Goal: Ask a question

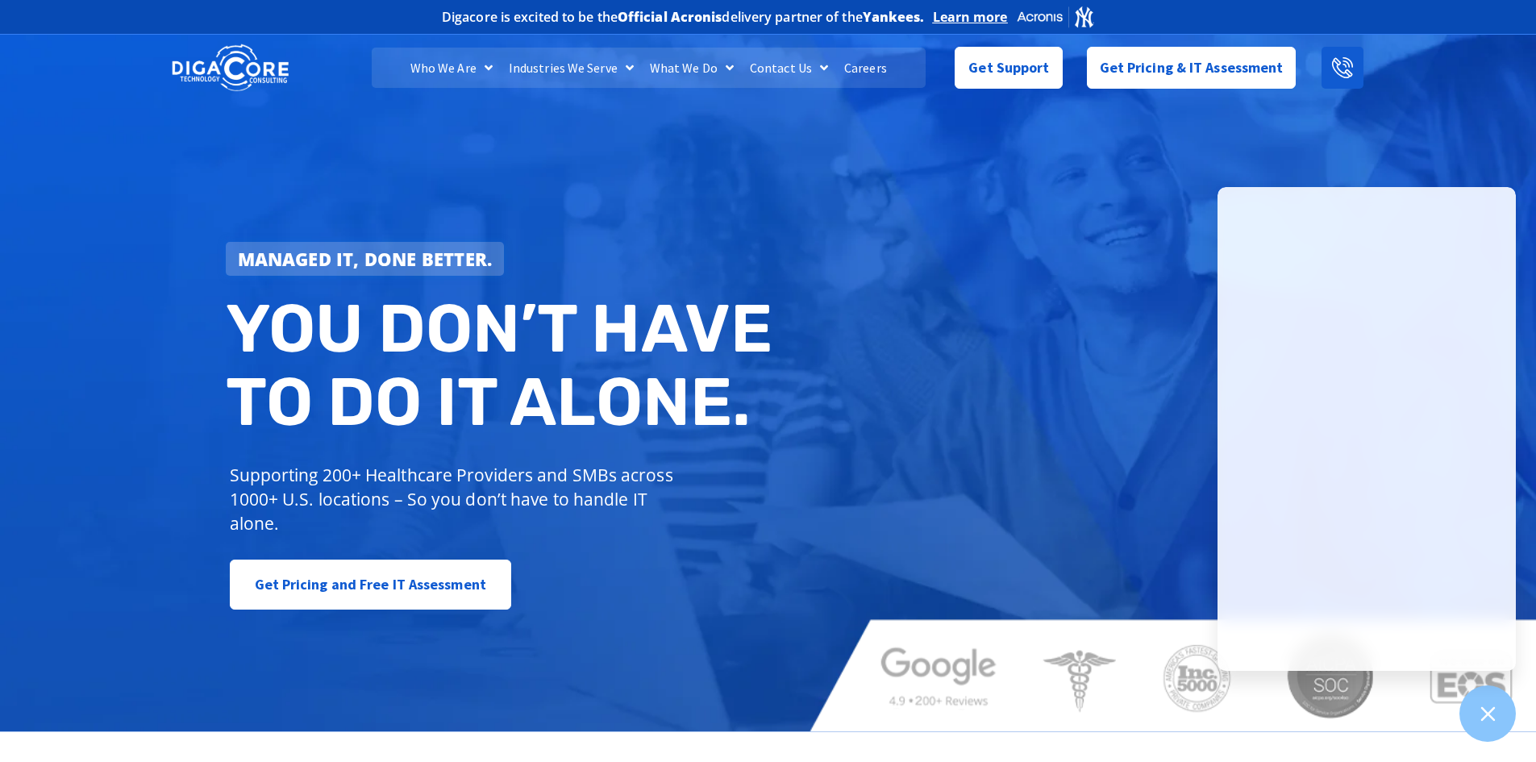
click at [1349, 58] on icon at bounding box center [1342, 67] width 21 height 21
click at [995, 67] on span "Get Support" at bounding box center [1008, 61] width 81 height 32
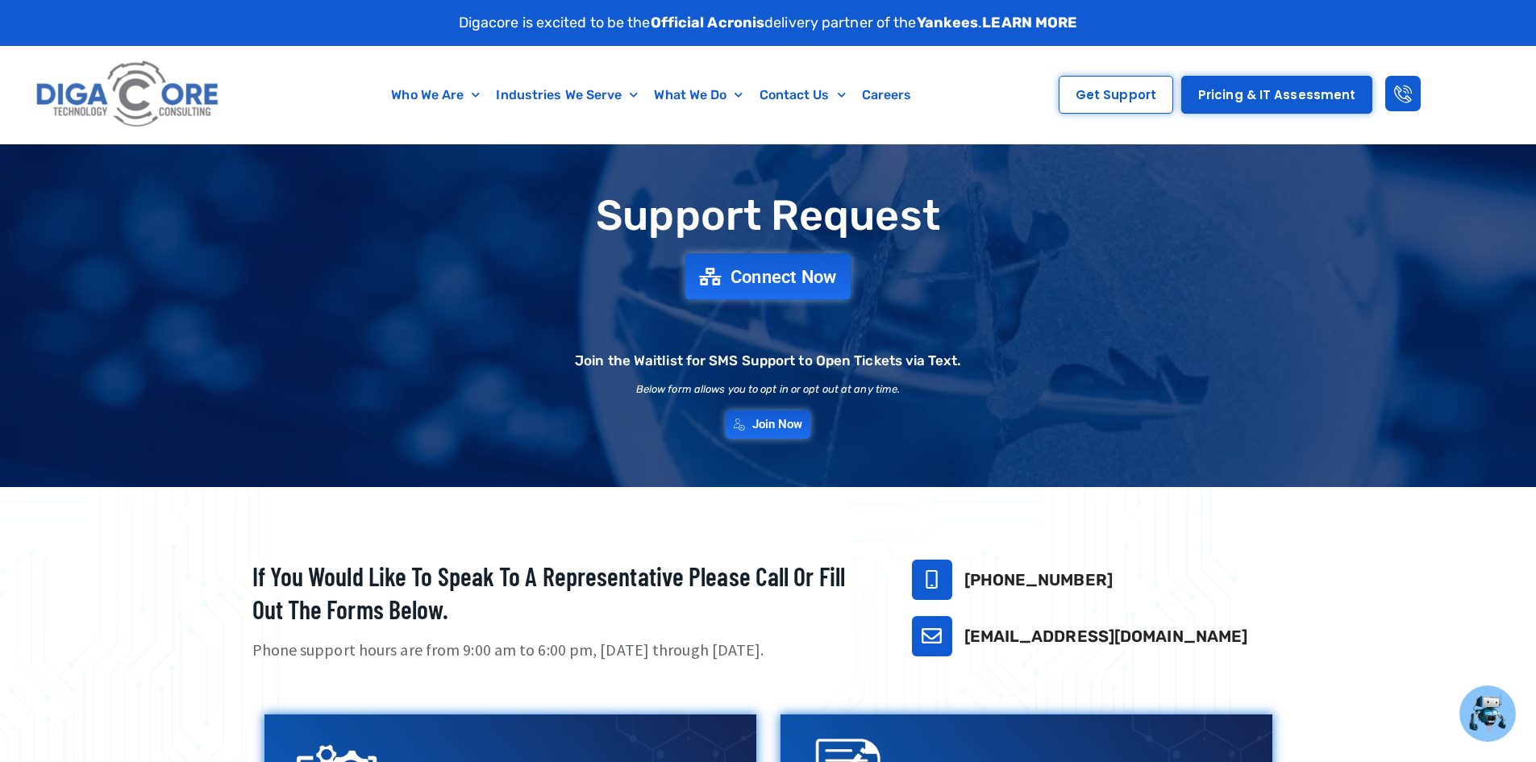
click at [798, 285] on span "Connect Now" at bounding box center [783, 277] width 106 height 18
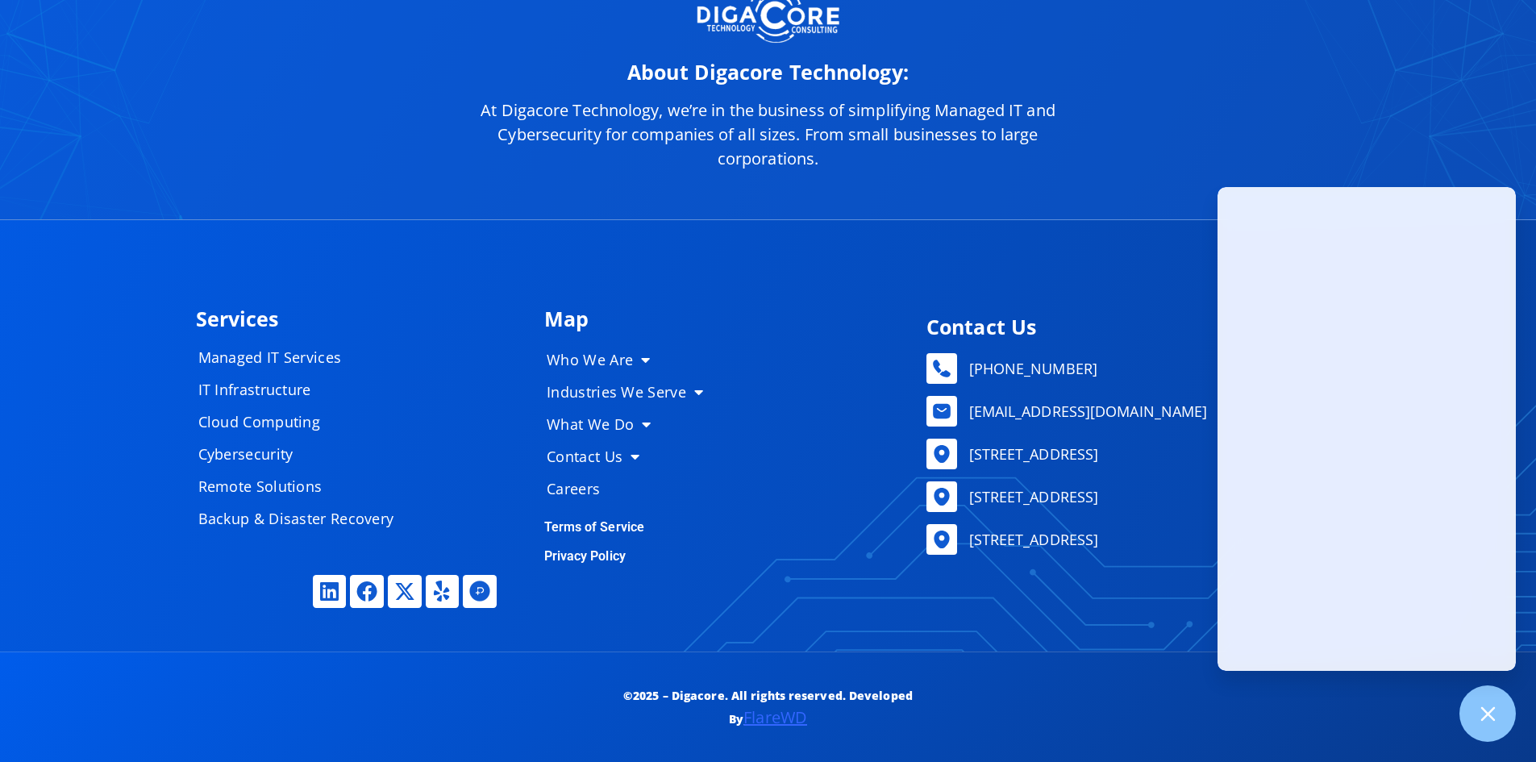
scroll to position [7526, 0]
click at [1490, 708] on icon at bounding box center [1487, 713] width 21 height 21
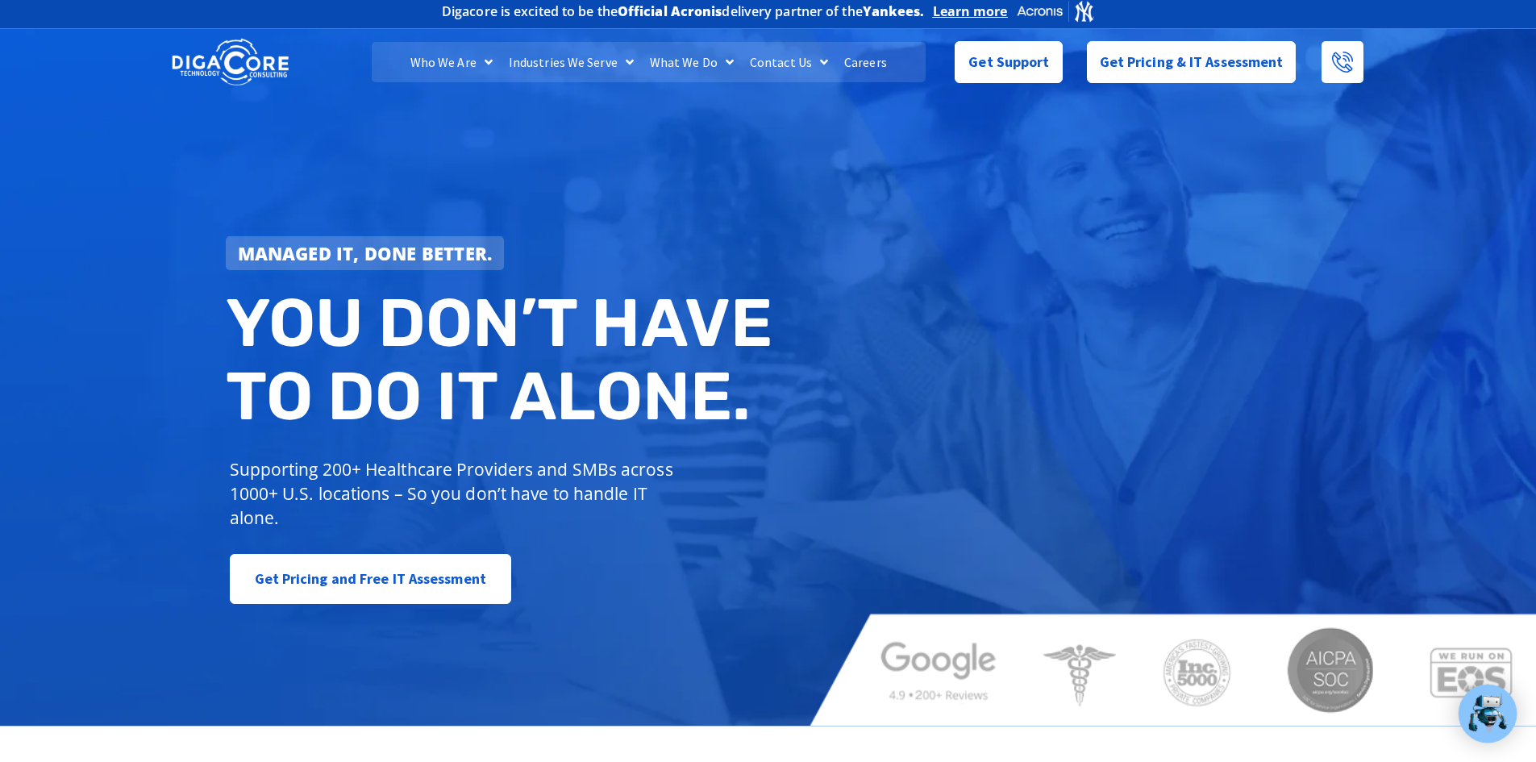
scroll to position [0, 0]
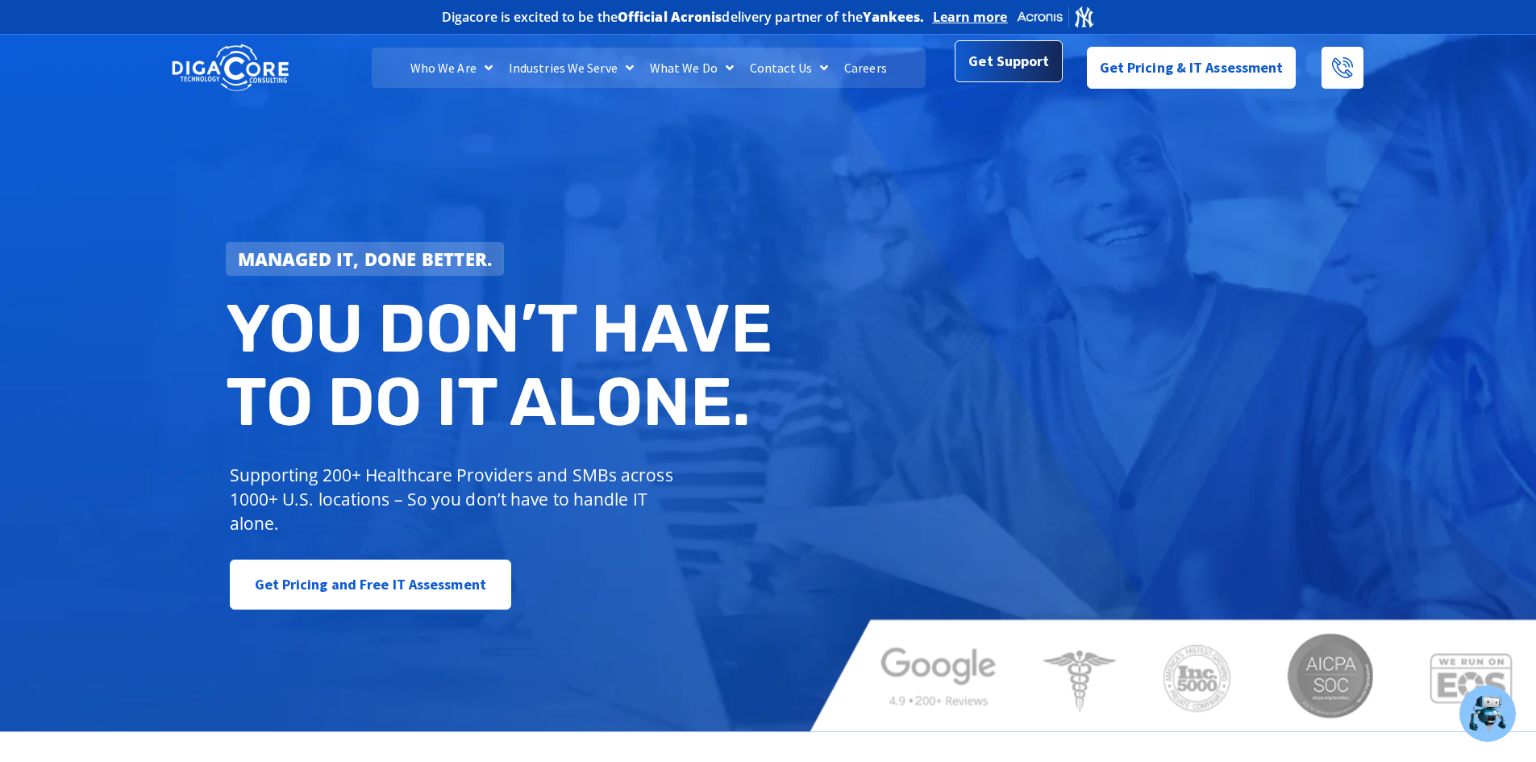
click at [1025, 70] on span "Get Support" at bounding box center [1008, 61] width 81 height 32
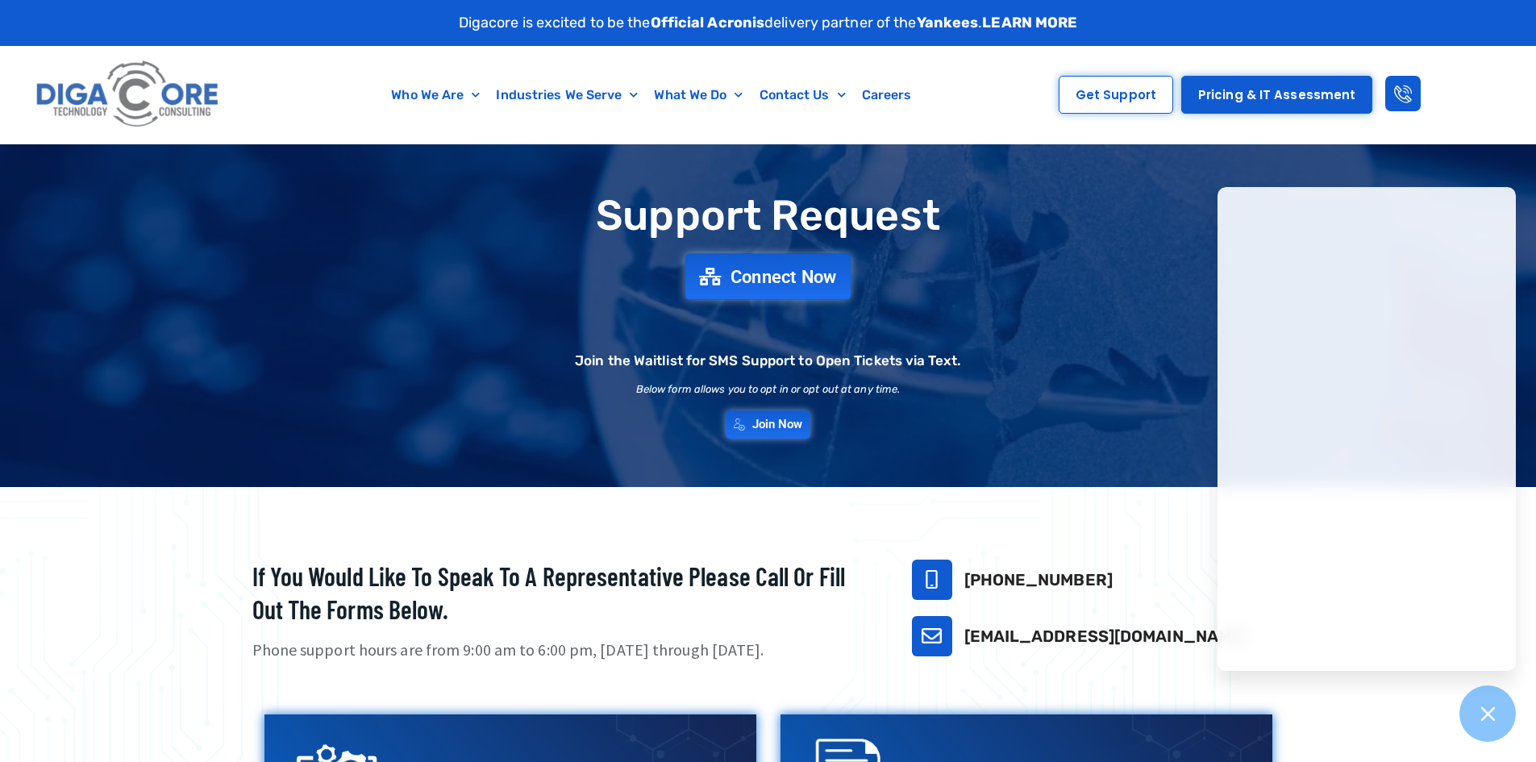
click at [730, 268] on span "Connect Now" at bounding box center [783, 277] width 106 height 18
